Goal: Information Seeking & Learning: Find specific fact

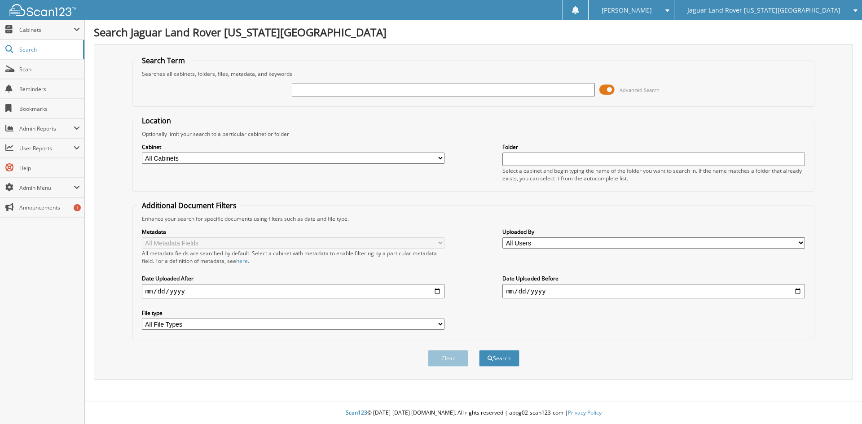
click at [370, 93] on input "text" at bounding box center [443, 89] width 303 height 13
type input "102927"
click at [479, 350] on button "Search" at bounding box center [499, 358] width 40 height 17
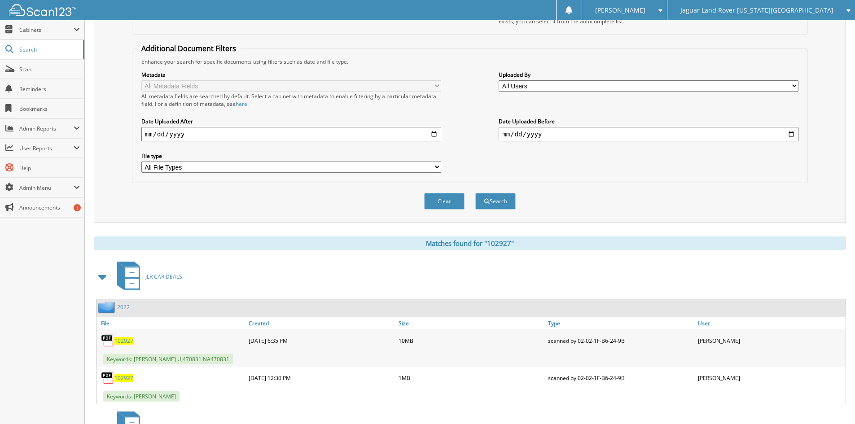
scroll to position [285, 0]
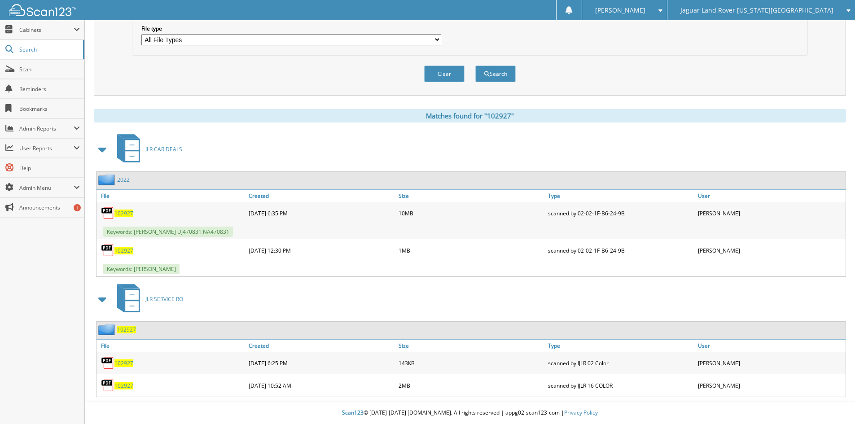
click at [121, 212] on span "102927" at bounding box center [123, 214] width 19 height 8
click at [123, 251] on span "102927" at bounding box center [123, 251] width 19 height 8
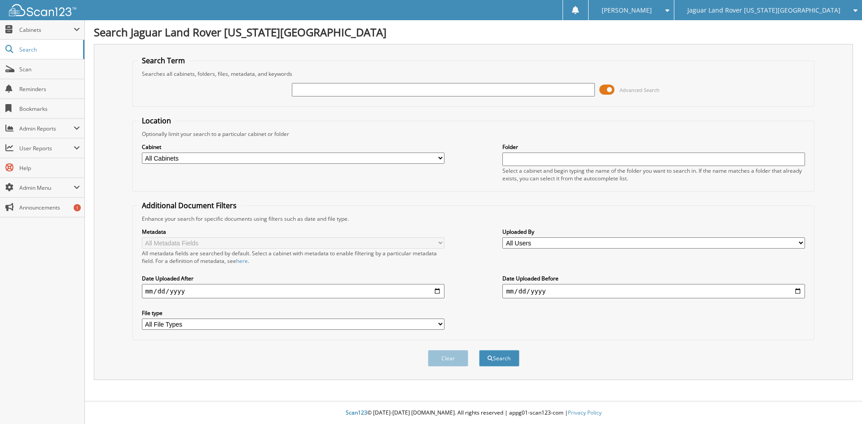
click at [306, 88] on input "text" at bounding box center [443, 89] width 303 height 13
type input "HUE95712"
click at [479, 350] on button "Search" at bounding box center [499, 358] width 40 height 17
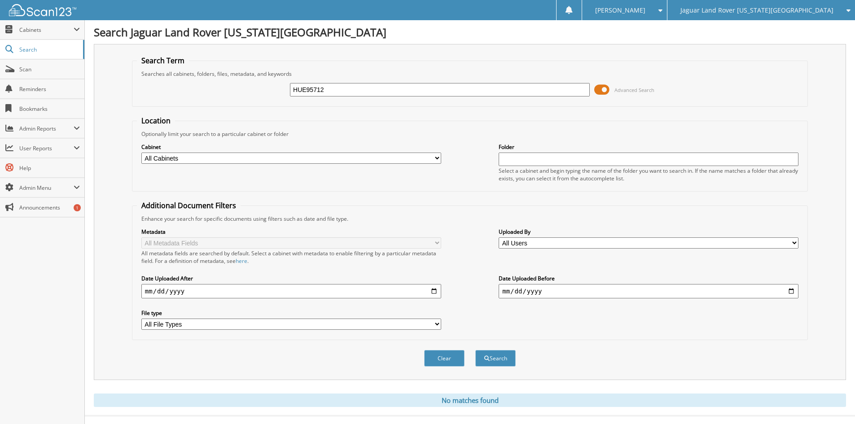
drag, startPoint x: 347, startPoint y: 90, endPoint x: 273, endPoint y: 86, distance: 73.3
click at [273, 86] on div "HUE95712 Advanced Search" at bounding box center [470, 90] width 666 height 24
click at [757, 8] on span "Jaguar Land Rover [US_STATE][GEOGRAPHIC_DATA]" at bounding box center [757, 10] width 153 height 5
click at [752, 25] on link "Red [PERSON_NAME] Cadillac & Collision Center" at bounding box center [762, 28] width 188 height 16
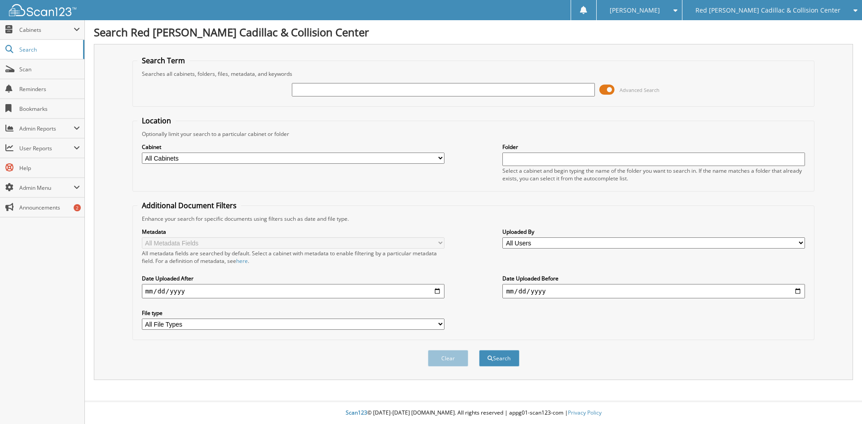
click at [308, 85] on input "text" at bounding box center [443, 89] width 303 height 13
paste input "HUE95712"
type input "HUE95712"
click at [479, 350] on button "Search" at bounding box center [499, 358] width 40 height 17
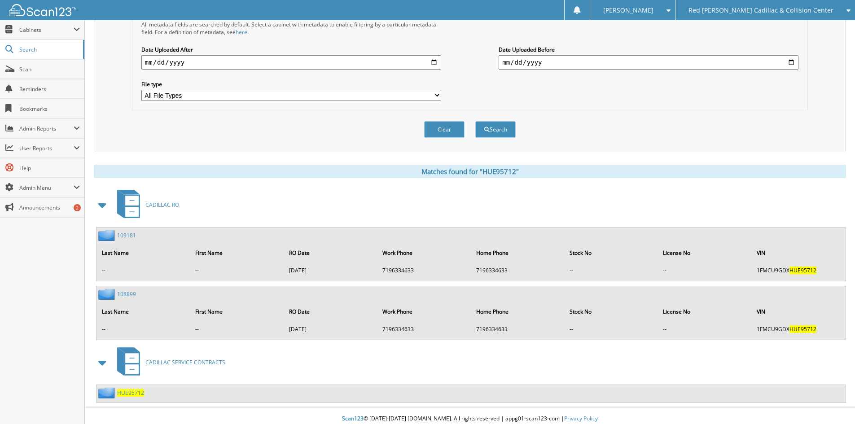
scroll to position [235, 0]
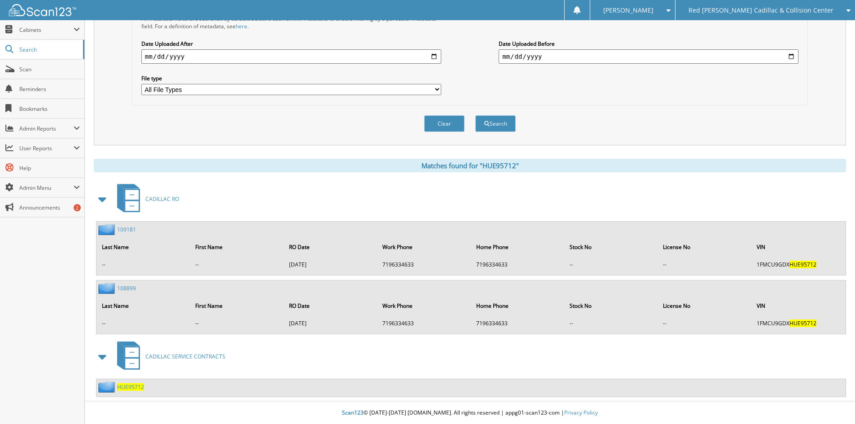
click at [132, 388] on span "HUE95712" at bounding box center [130, 387] width 27 height 8
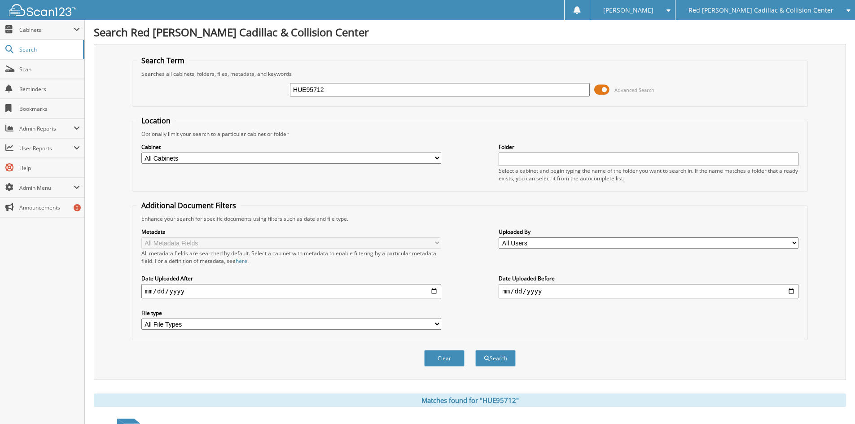
drag, startPoint x: 348, startPoint y: 88, endPoint x: 277, endPoint y: 81, distance: 71.3
click at [277, 81] on div "HUE95712 Advanced Search" at bounding box center [470, 90] width 666 height 24
type input "RUSSELL"
click at [475, 350] on button "Search" at bounding box center [495, 358] width 40 height 17
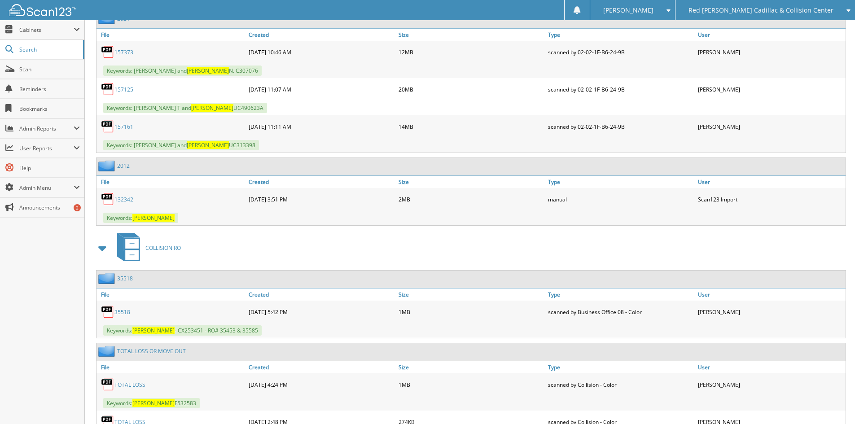
scroll to position [1571, 0]
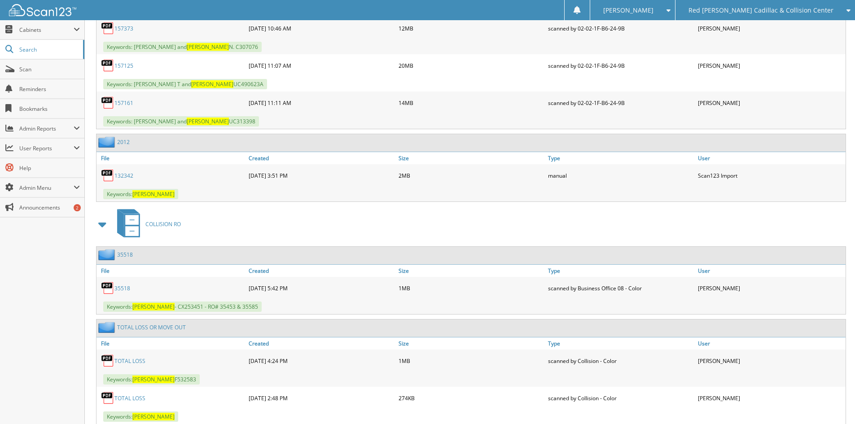
click at [106, 227] on span at bounding box center [103, 224] width 13 height 16
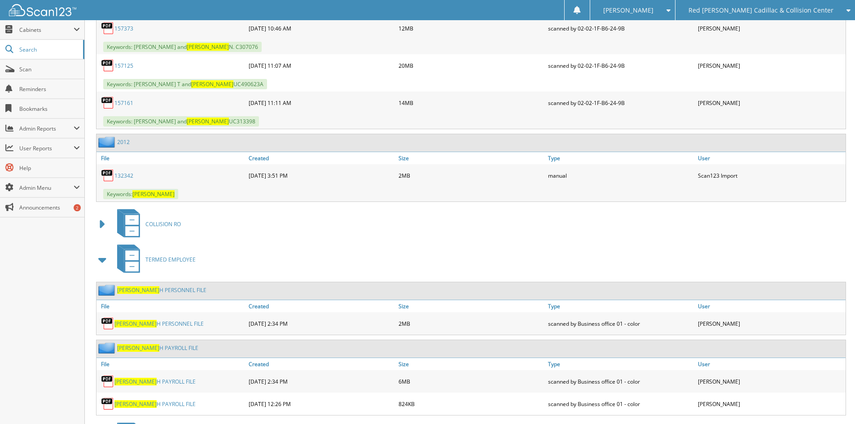
click at [105, 259] on span at bounding box center [103, 260] width 13 height 16
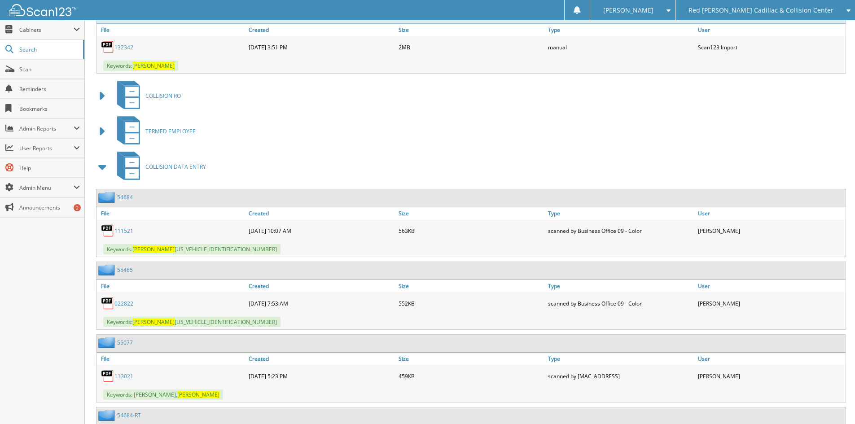
scroll to position [1706, 0]
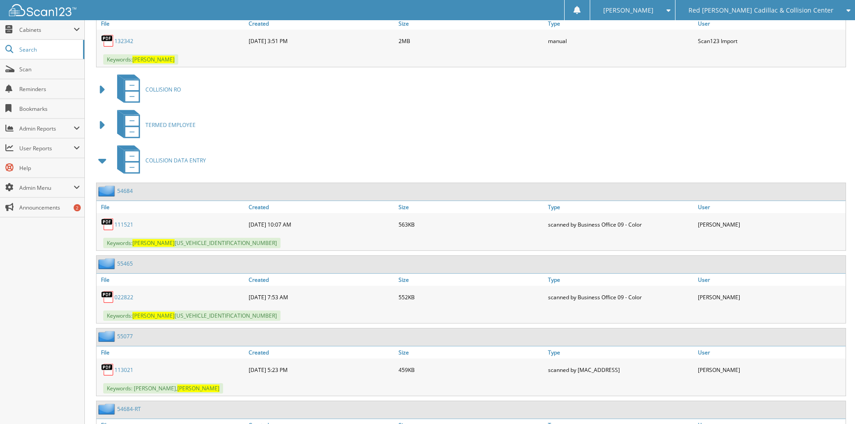
click at [106, 165] on span at bounding box center [103, 161] width 13 height 16
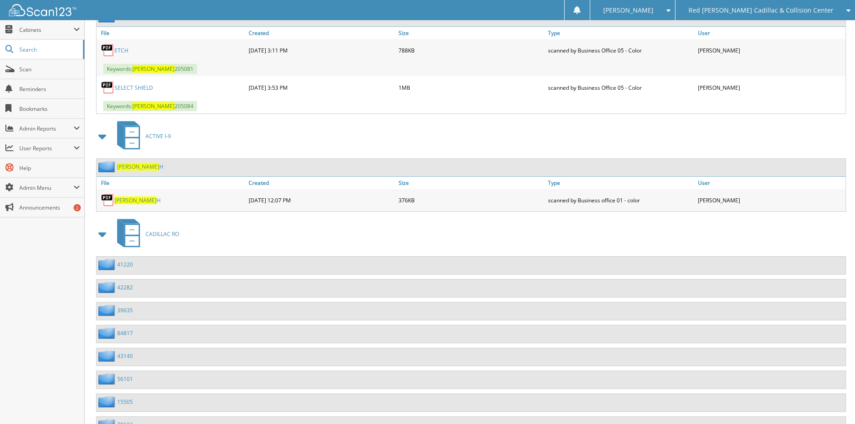
scroll to position [2963, 0]
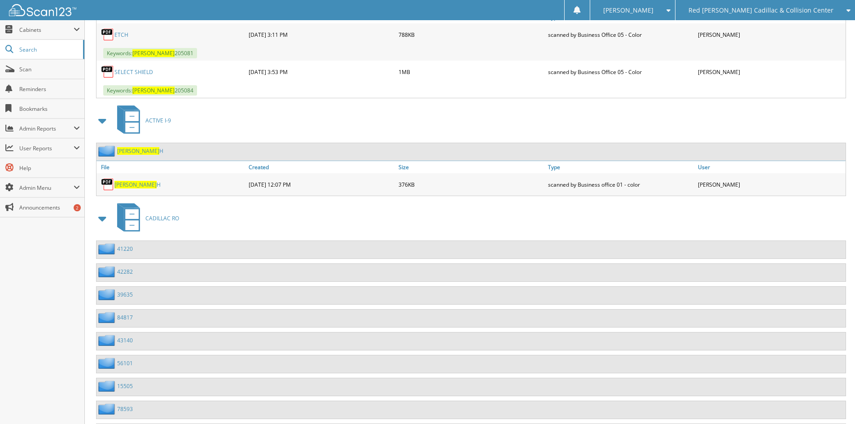
click at [101, 220] on span at bounding box center [103, 219] width 13 height 16
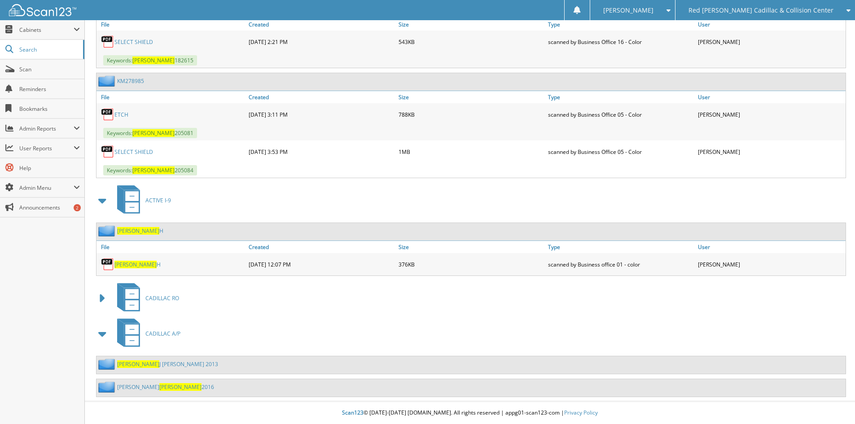
click at [101, 332] on span at bounding box center [103, 334] width 13 height 16
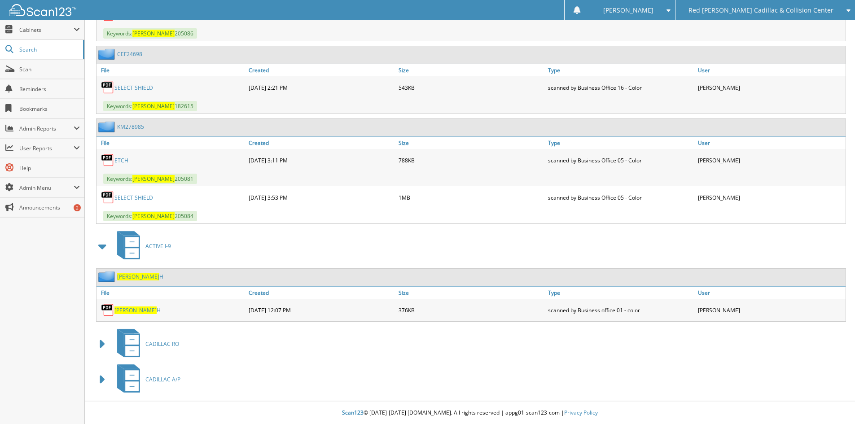
scroll to position [2838, 0]
click at [102, 246] on span at bounding box center [103, 246] width 13 height 16
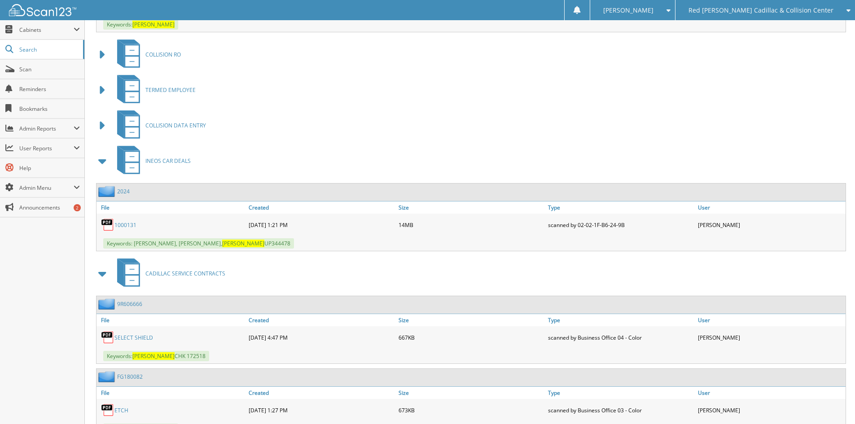
scroll to position [1698, 0]
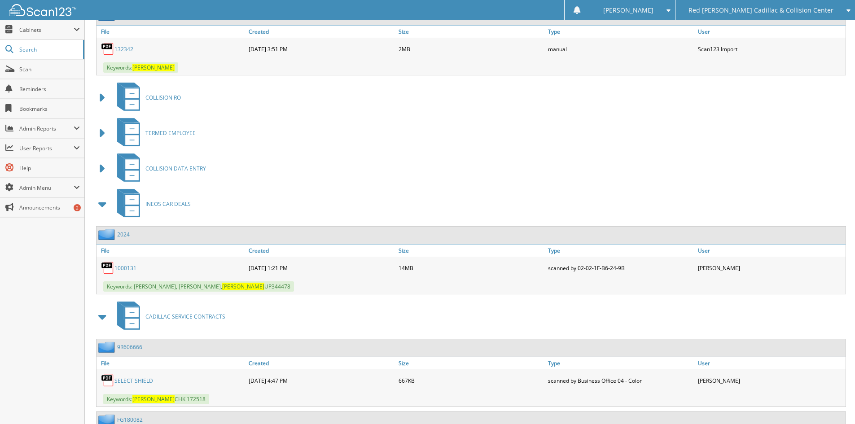
click at [101, 316] on span at bounding box center [103, 317] width 13 height 16
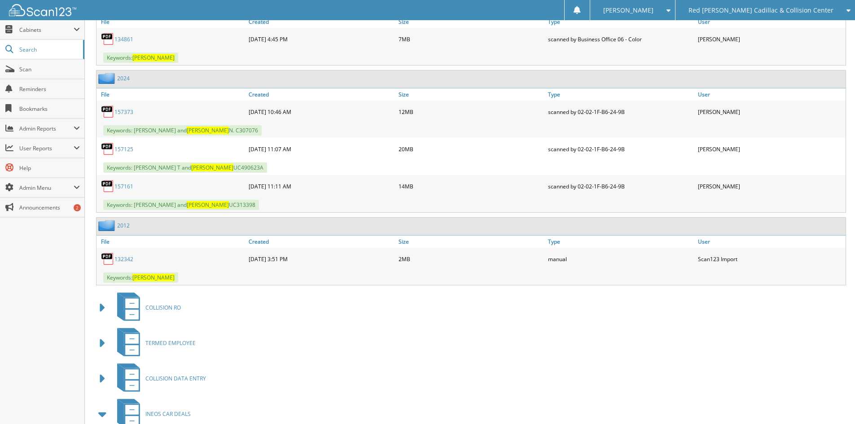
scroll to position [1429, 0]
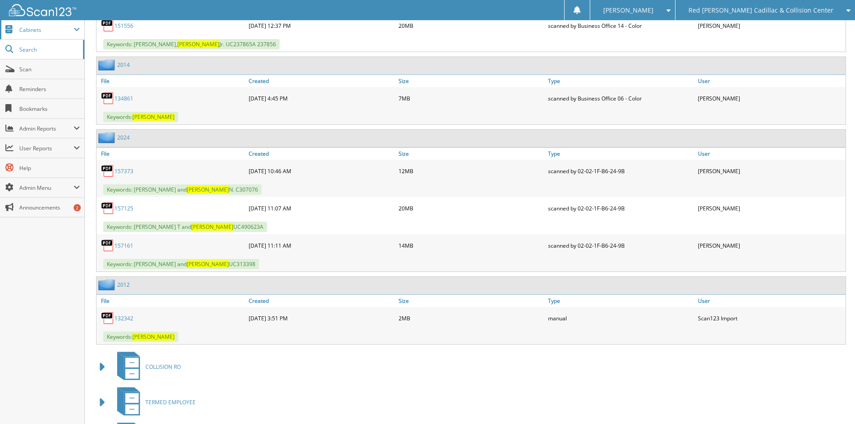
click at [30, 26] on span "Cabinets" at bounding box center [46, 30] width 54 height 8
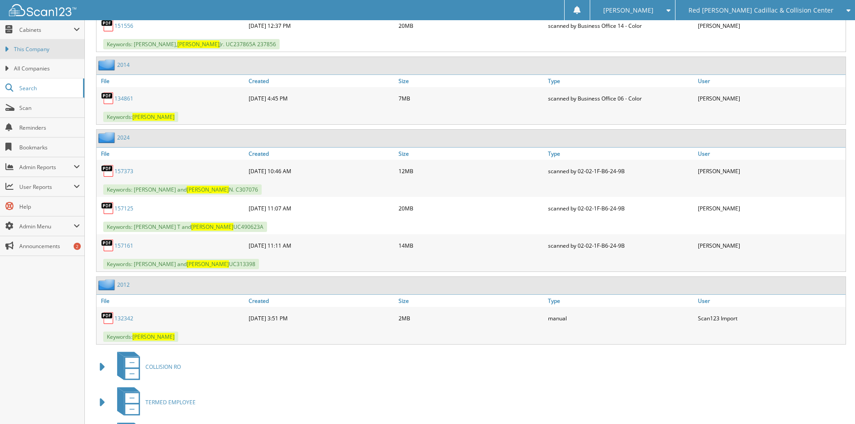
click at [35, 48] on span "This Company" at bounding box center [47, 49] width 66 height 8
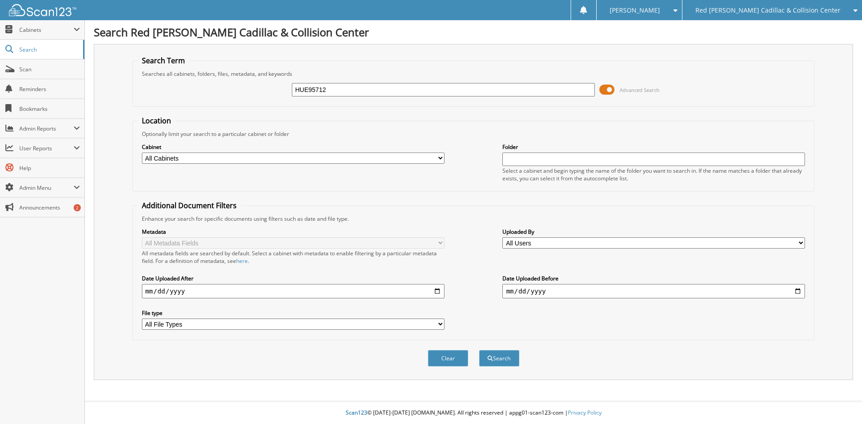
type input "HUE95712"
click at [479, 350] on button "Search" at bounding box center [499, 358] width 40 height 17
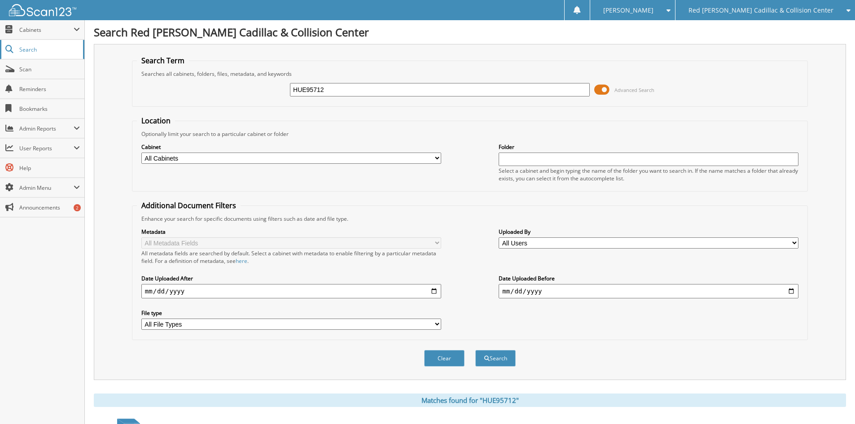
click at [28, 48] on span "Search" at bounding box center [48, 50] width 59 height 8
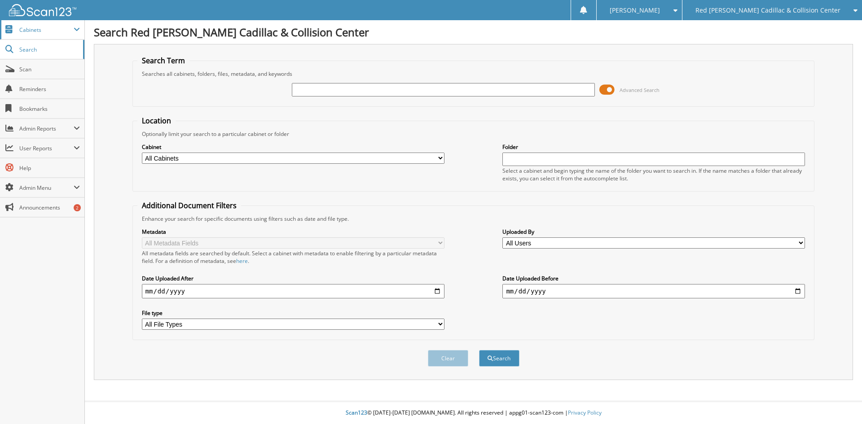
click at [56, 30] on span "Cabinets" at bounding box center [46, 30] width 54 height 8
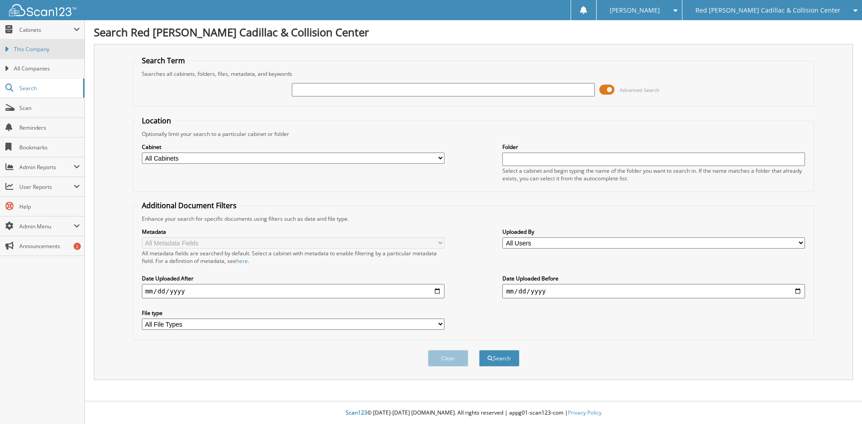
click at [48, 48] on span "This Company" at bounding box center [47, 49] width 66 height 8
